Goal: Task Accomplishment & Management: Manage account settings

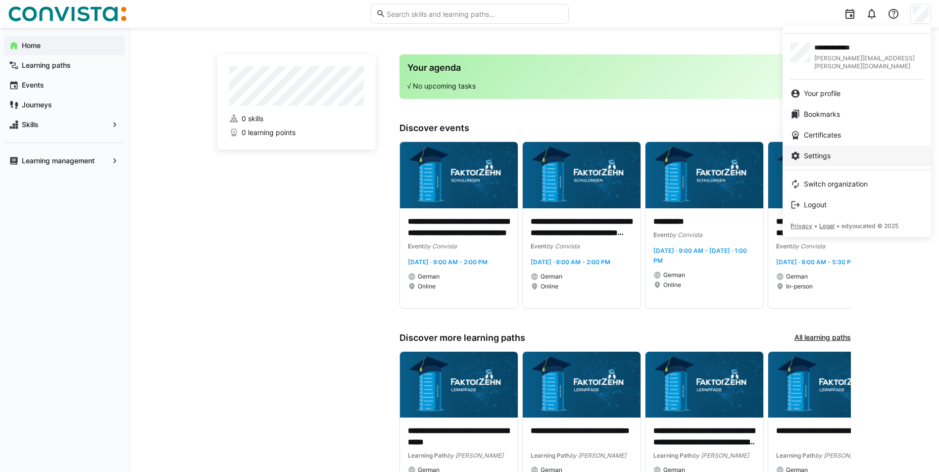
click at [821, 153] on link "Settings" at bounding box center [857, 156] width 149 height 21
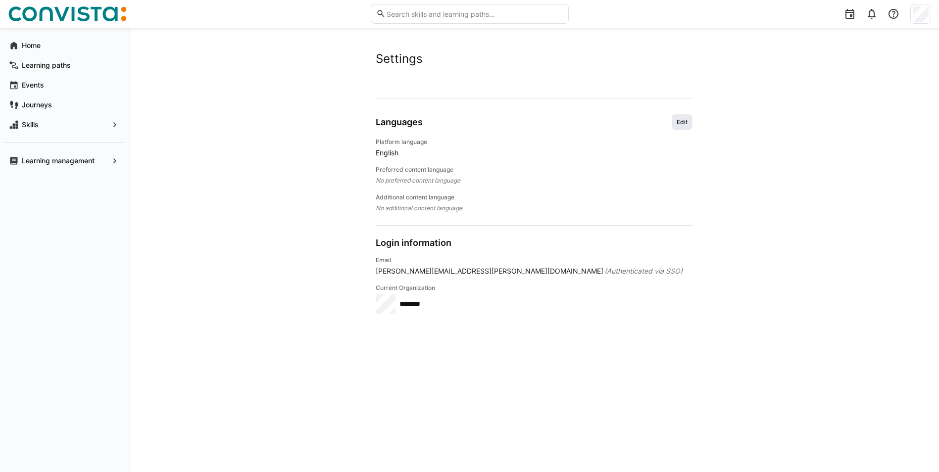
click at [688, 118] on span "Edit" at bounding box center [682, 122] width 13 height 8
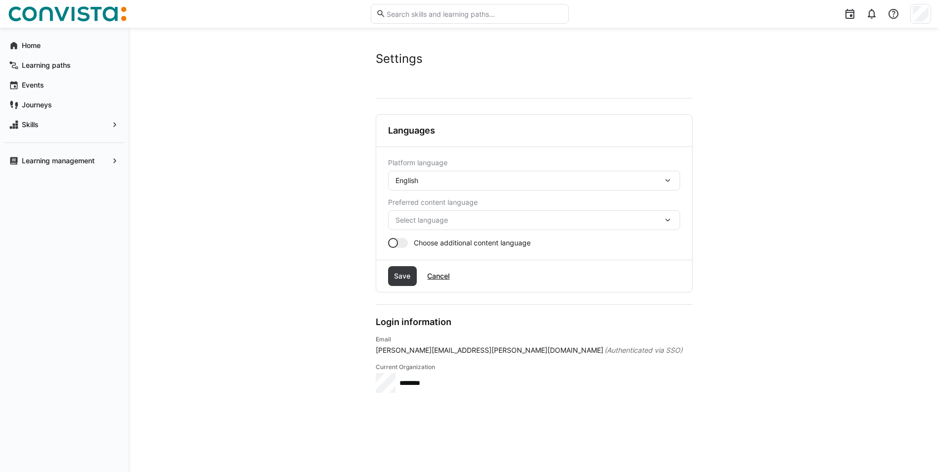
click at [613, 177] on div "English" at bounding box center [529, 180] width 267 height 9
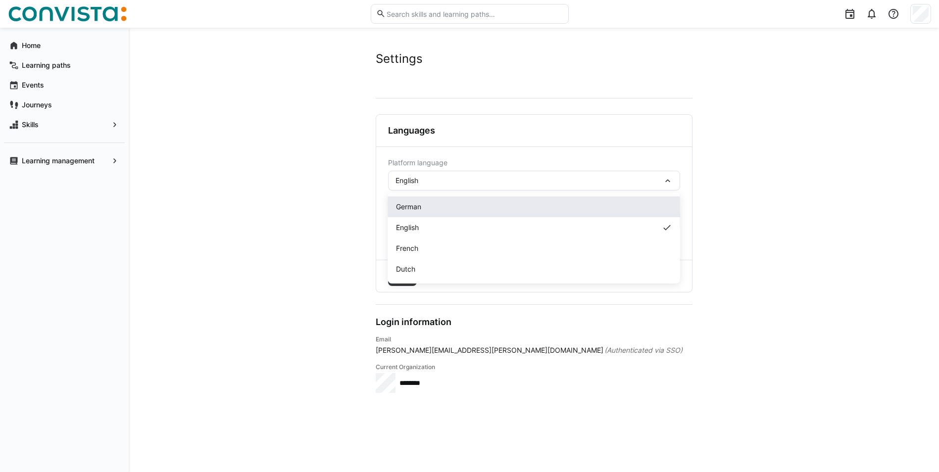
click at [553, 208] on div "German" at bounding box center [534, 207] width 276 height 10
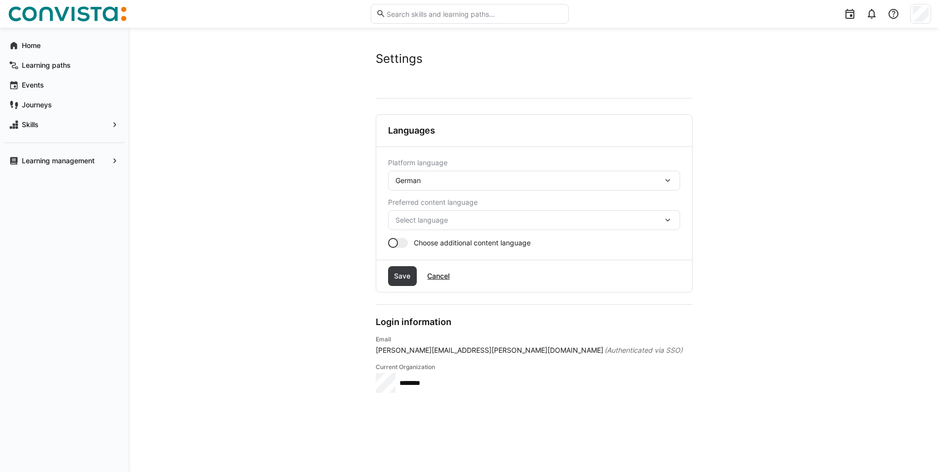
click at [520, 223] on span "Select language" at bounding box center [529, 220] width 267 height 10
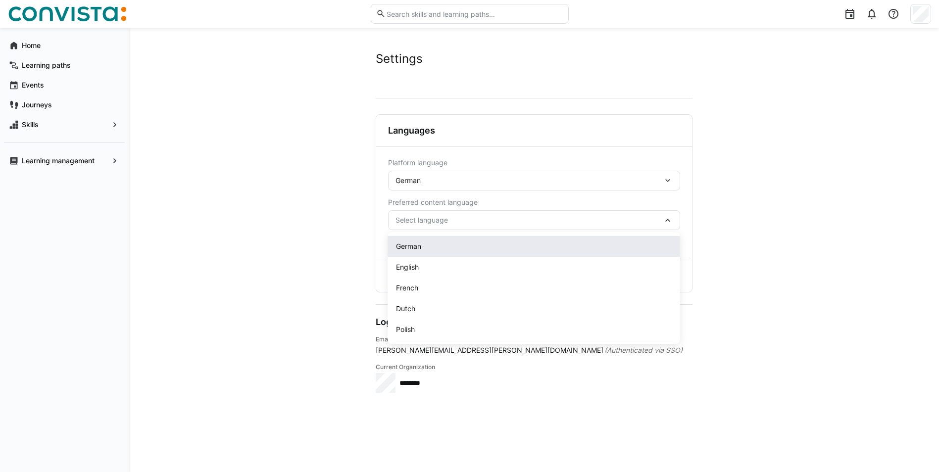
click at [502, 252] on div "German" at bounding box center [534, 246] width 292 height 21
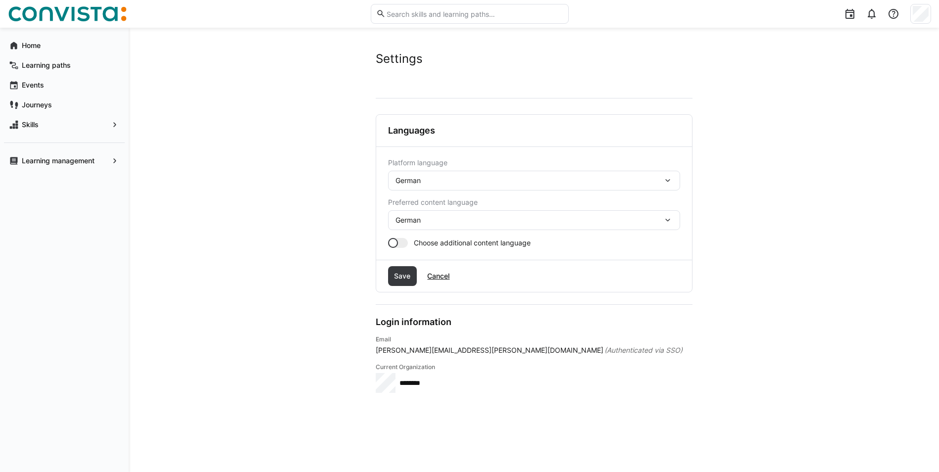
click at [402, 246] on div at bounding box center [398, 243] width 20 height 10
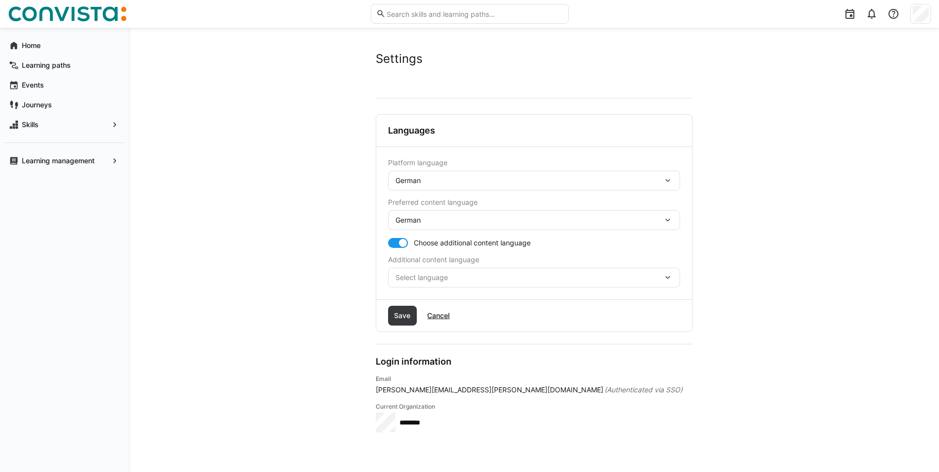
click at [424, 285] on div "Select language" at bounding box center [534, 278] width 292 height 20
click at [422, 284] on div "Select language German English French Dutch Polish" at bounding box center [534, 278] width 292 height 20
click at [396, 244] on div at bounding box center [398, 243] width 20 height 10
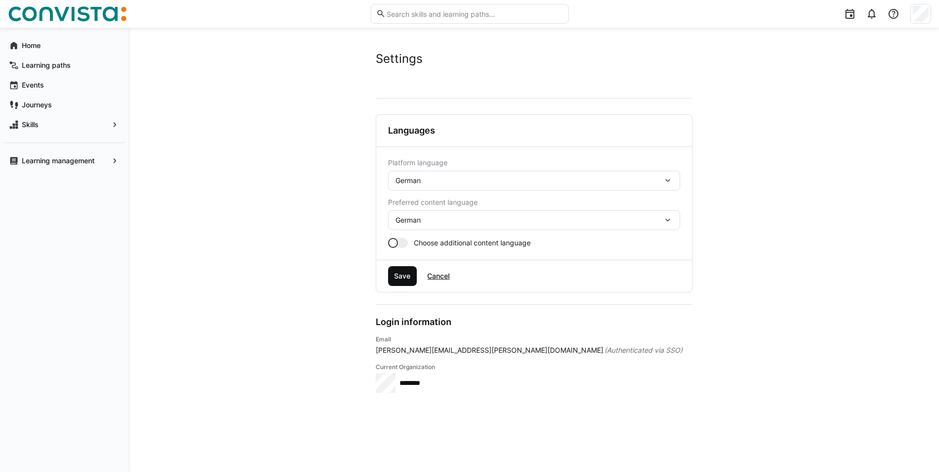
click at [407, 280] on span "Save" at bounding box center [402, 276] width 19 height 10
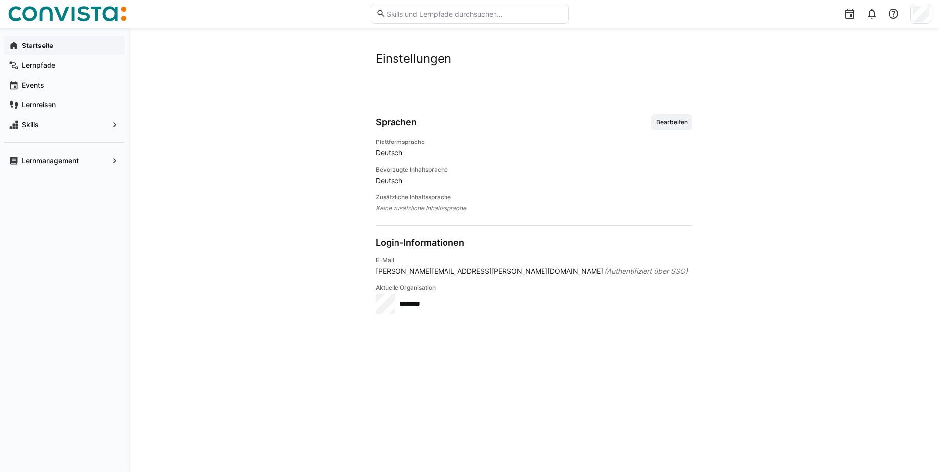
click at [58, 42] on span "Startseite" at bounding box center [70, 46] width 100 height 10
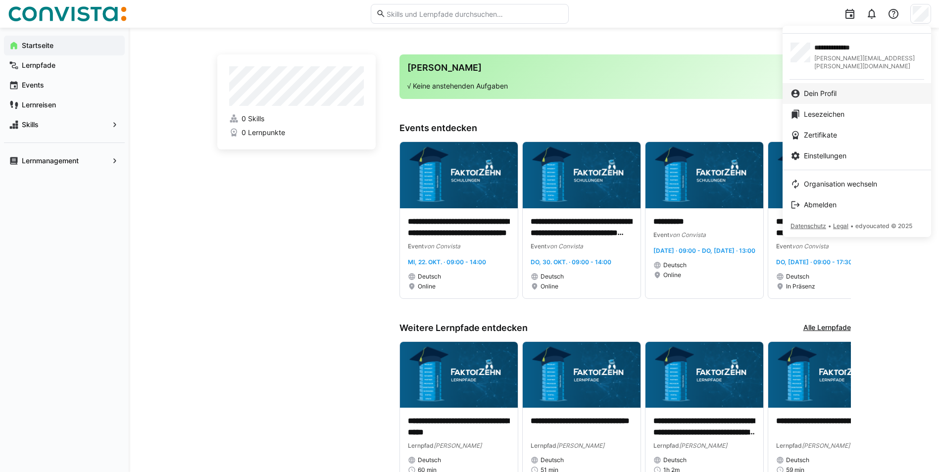
click at [856, 89] on div "Dein Profil" at bounding box center [857, 94] width 133 height 10
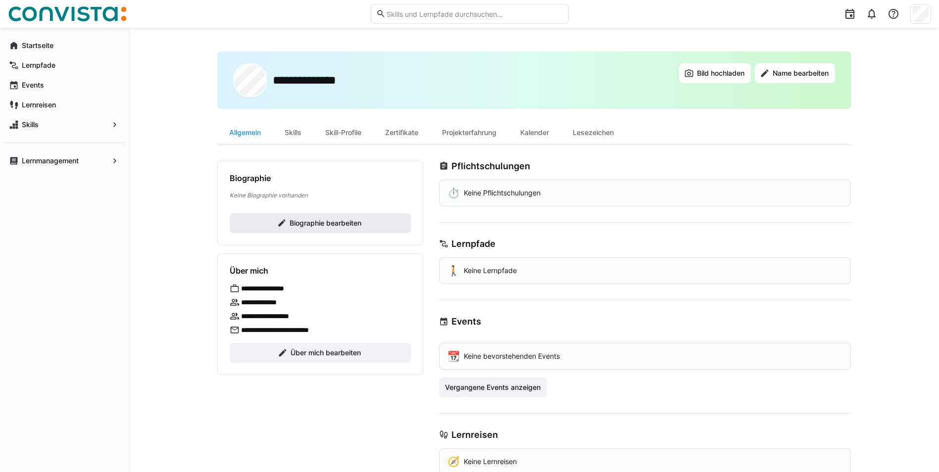
click at [332, 222] on span "Biographie bearbeiten" at bounding box center [325, 223] width 75 height 10
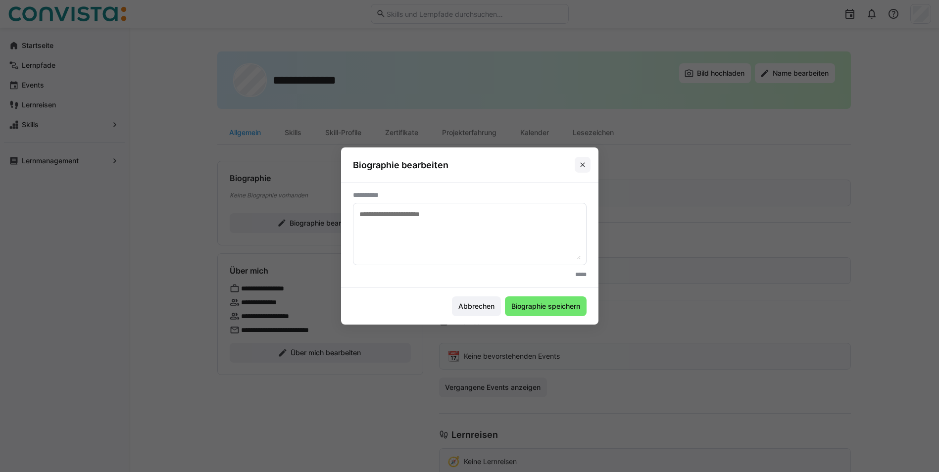
click at [587, 163] on eds-icon at bounding box center [583, 165] width 8 height 8
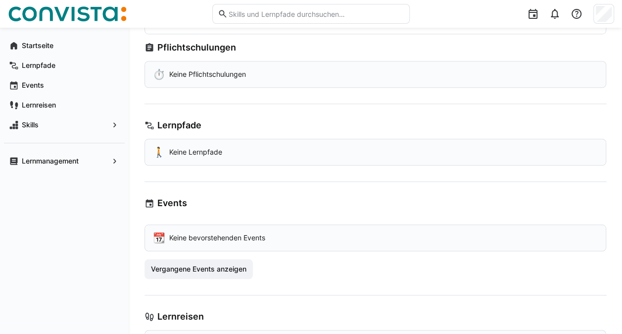
scroll to position [368, 0]
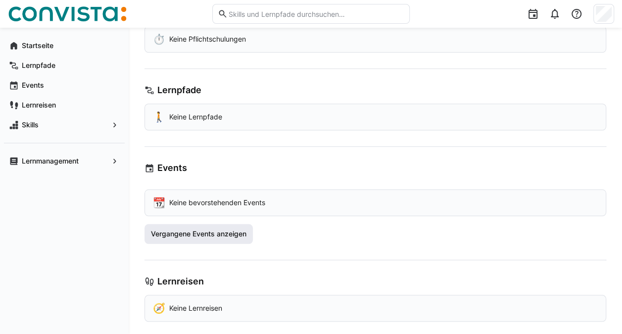
click at [220, 235] on span "Vergangene Events anzeigen" at bounding box center [199, 234] width 99 height 10
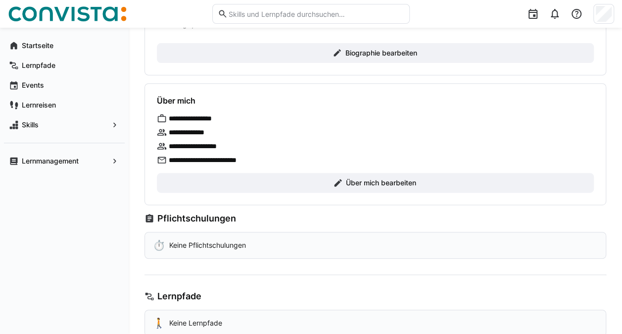
scroll to position [13, 0]
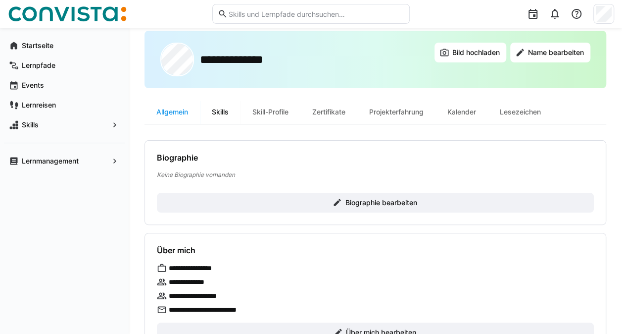
click at [225, 115] on div "Skills" at bounding box center [220, 112] width 41 height 24
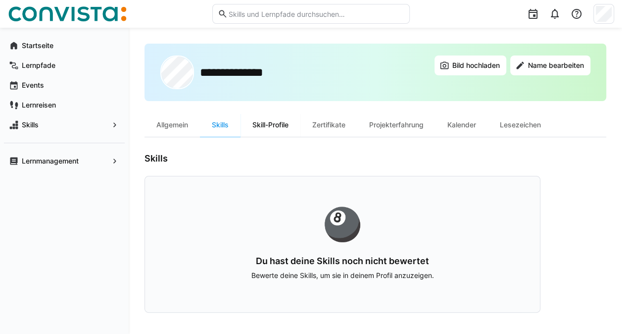
click at [280, 124] on div "Skill-Profile" at bounding box center [271, 125] width 60 height 24
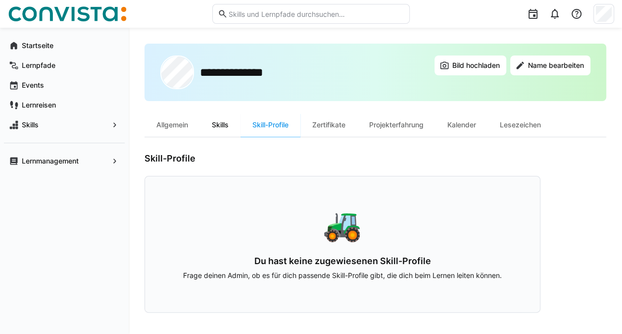
click at [231, 126] on div "Skills" at bounding box center [220, 125] width 41 height 24
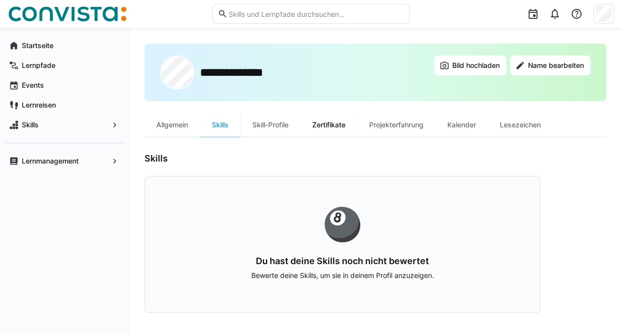
click at [337, 128] on div "Zertifikate" at bounding box center [329, 125] width 57 height 24
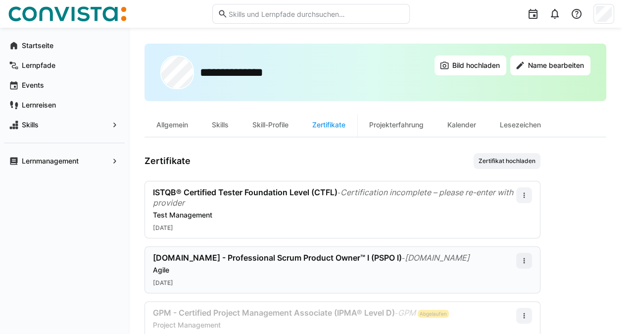
scroll to position [93, 0]
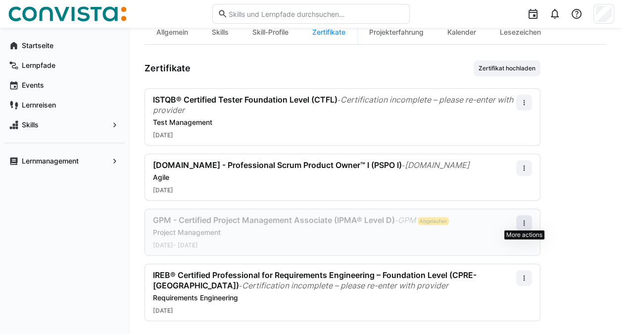
click at [529, 223] on span at bounding box center [524, 223] width 16 height 16
click at [558, 219] on app-user-profile-inner-container "Zertifikate Zertifikat hochladen ISTQB® Certified Tester Foundation Level (CTFL…" at bounding box center [376, 190] width 462 height 260
click at [568, 160] on app-user-profile-inner-container "Zertifikate Zertifikat hochladen ISTQB® Certified Tester Foundation Level (CTFL…" at bounding box center [376, 190] width 462 height 260
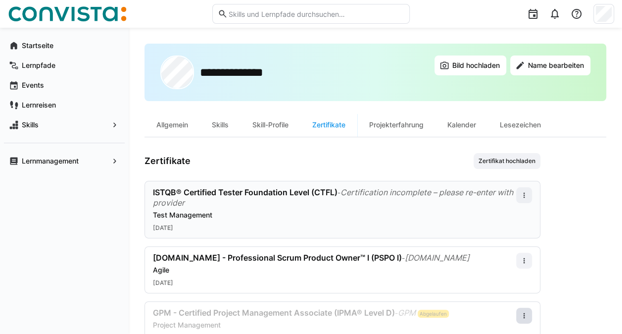
click at [397, 195] on span "Certification incomplete – please re-enter with provider" at bounding box center [333, 197] width 360 height 20
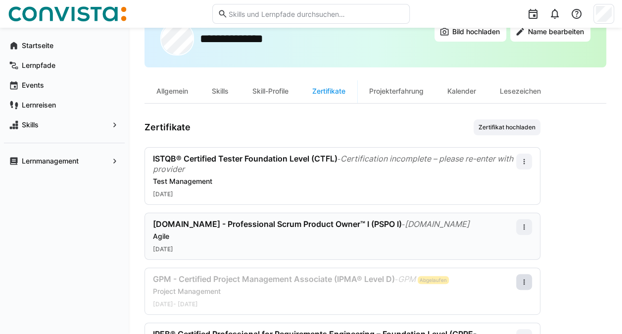
scroll to position [50, 0]
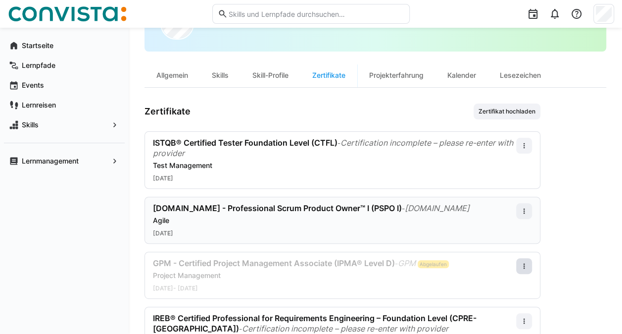
click at [484, 225] on div "[DOMAIN_NAME] - Professional Scrum Product Owner™ I (PSPO I) - [DOMAIN_NAME] Ag…" at bounding box center [334, 220] width 363 height 34
click at [285, 213] on div "[DOMAIN_NAME] - Professional Scrum Product Owner™ I (PSPO I) - [DOMAIN_NAME] Ag…" at bounding box center [334, 214] width 363 height 22
click at [585, 155] on app-user-profile-inner-container "Zertifikate Zertifikat hochladen ISTQB® Certified Tester Foundation Level (CTFL…" at bounding box center [376, 233] width 462 height 260
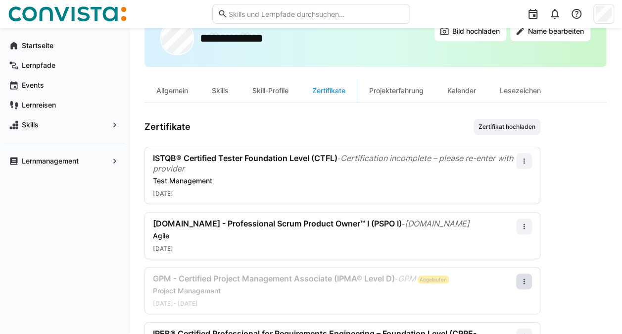
scroll to position [0, 0]
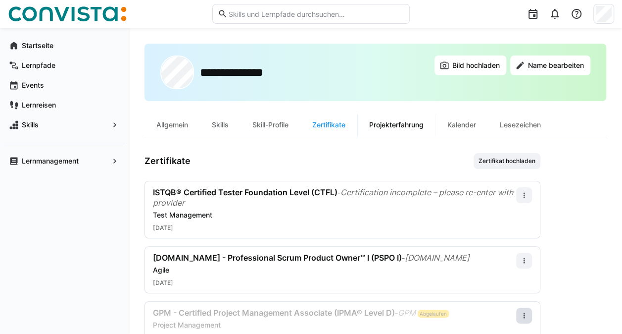
click at [407, 130] on div "Projekterfahrung" at bounding box center [396, 125] width 78 height 24
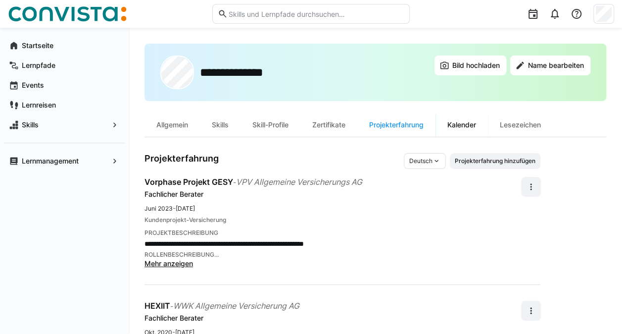
click at [472, 130] on div "Kalender" at bounding box center [462, 125] width 52 height 24
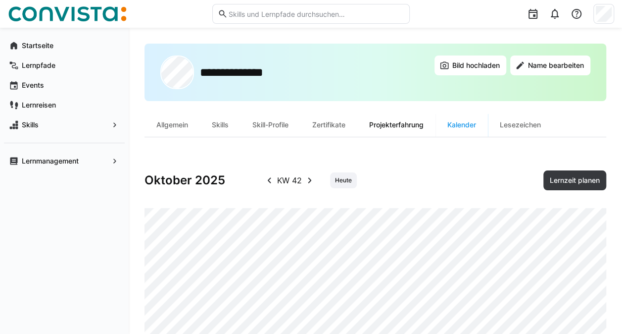
click at [416, 127] on div "Projekterfahrung" at bounding box center [396, 125] width 78 height 24
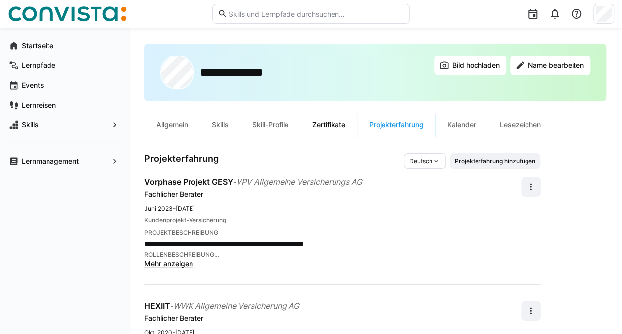
click at [332, 132] on div "Zertifikate" at bounding box center [329, 125] width 57 height 24
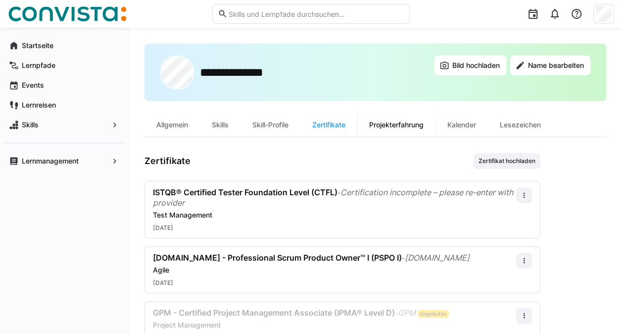
click at [407, 126] on div "Projekterfahrung" at bounding box center [396, 125] width 78 height 24
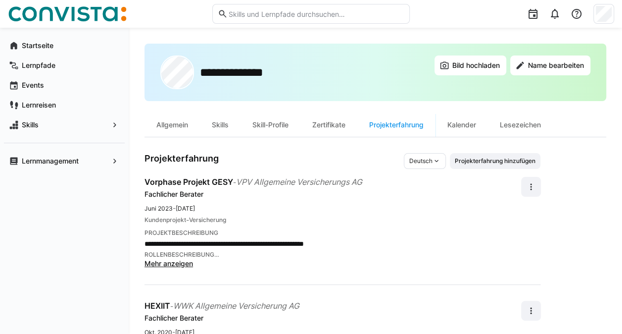
click at [436, 155] on div "Deutsch" at bounding box center [425, 161] width 42 height 16
click at [422, 196] on span "Englisch" at bounding box center [421, 200] width 23 height 8
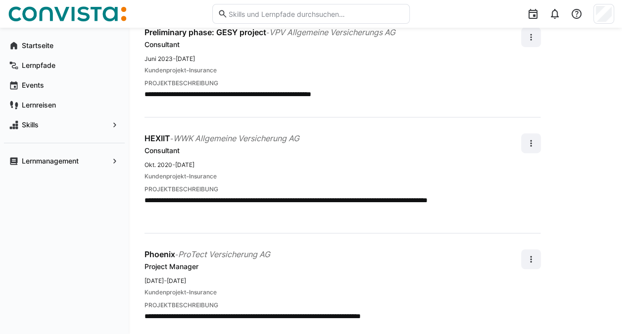
scroll to position [50, 0]
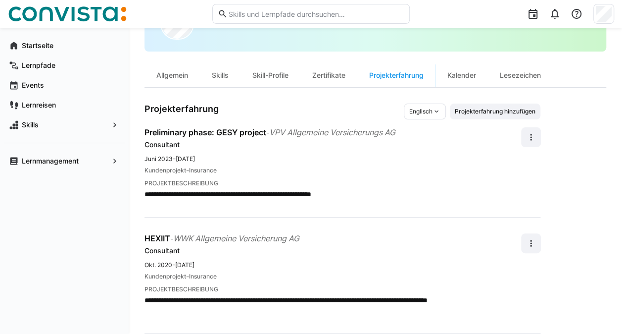
click at [428, 113] on span "Englisch" at bounding box center [420, 111] width 23 height 8
click at [425, 130] on span "Deutsch" at bounding box center [421, 132] width 23 height 8
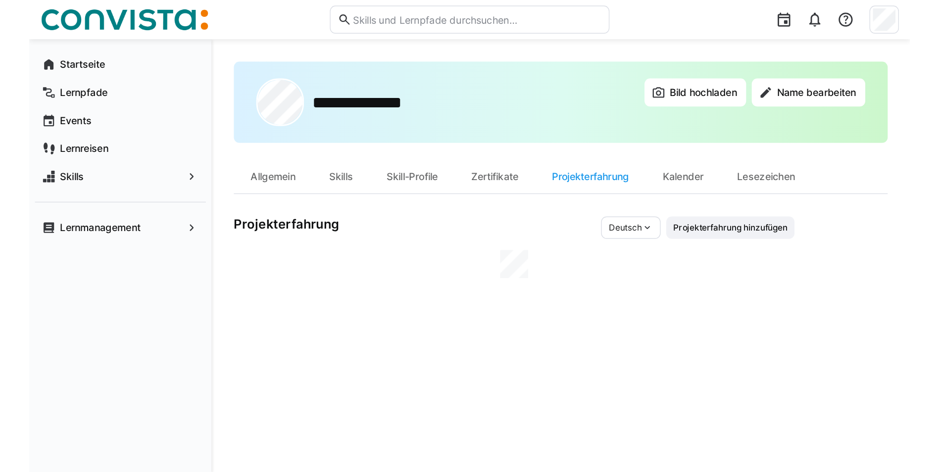
scroll to position [0, 0]
